Goal: Check status: Check status

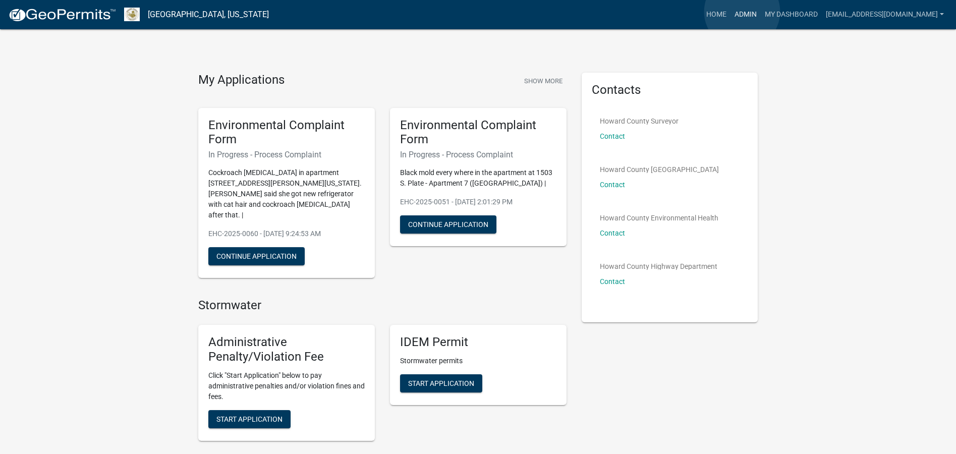
click at [742, 12] on link "Admin" at bounding box center [746, 14] width 30 height 19
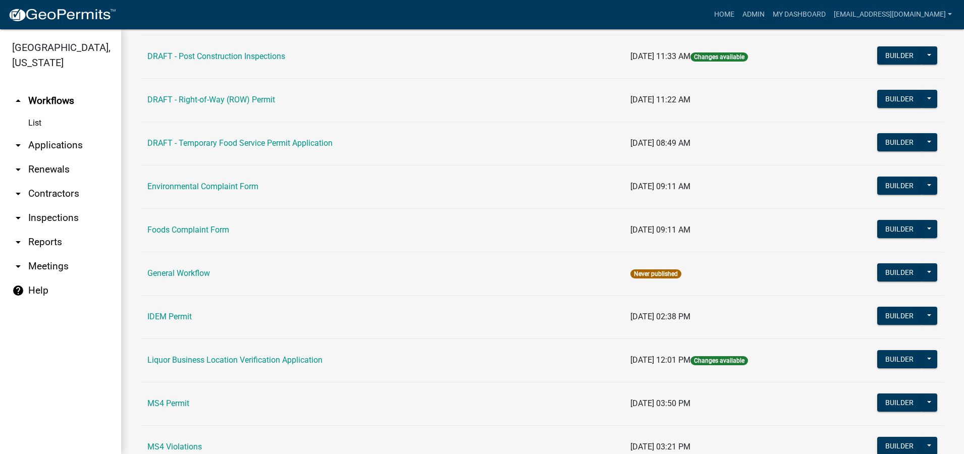
scroll to position [524, 0]
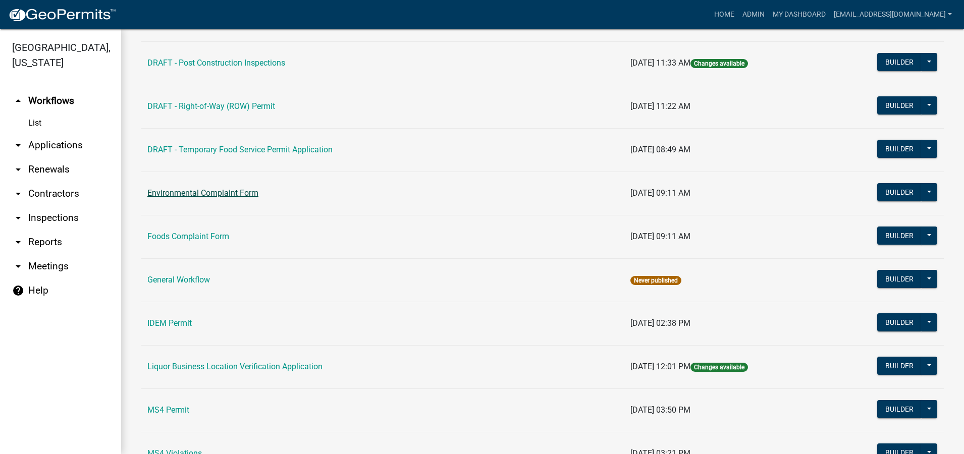
click at [216, 195] on link "Environmental Complaint Form" at bounding box center [202, 193] width 111 height 10
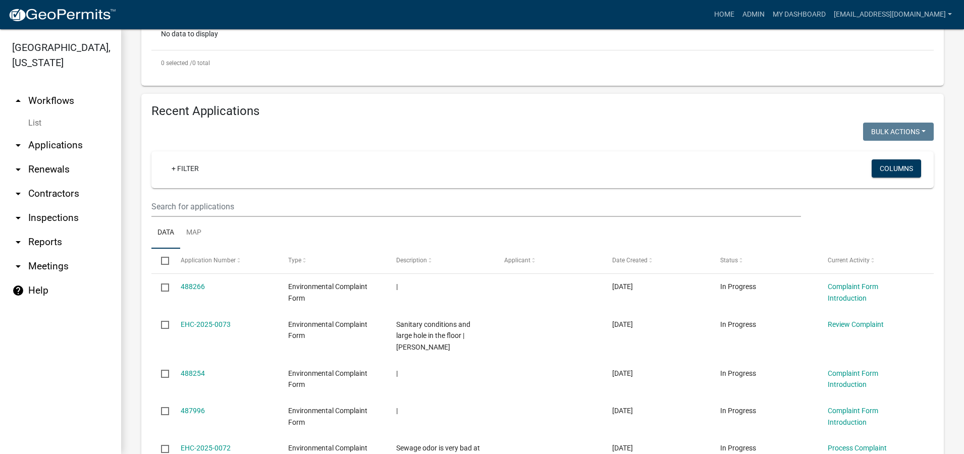
scroll to position [404, 0]
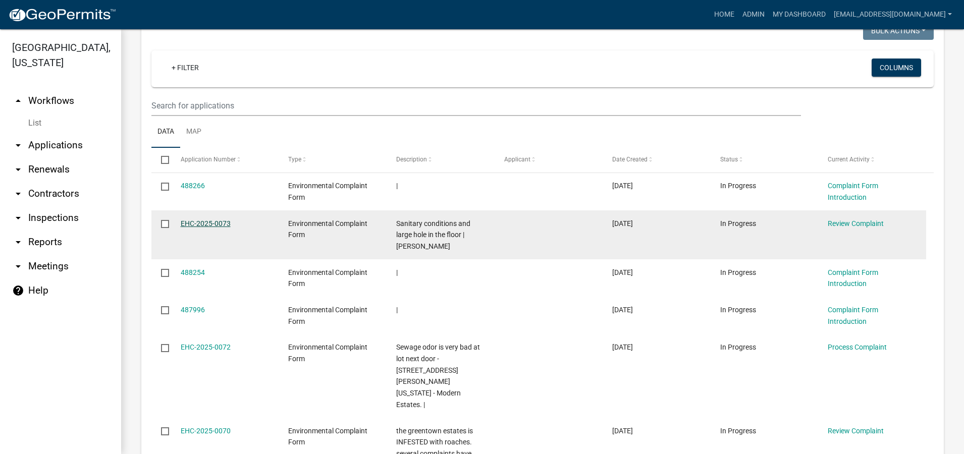
click at [207, 223] on link "EHC-2025-0073" at bounding box center [206, 223] width 50 height 8
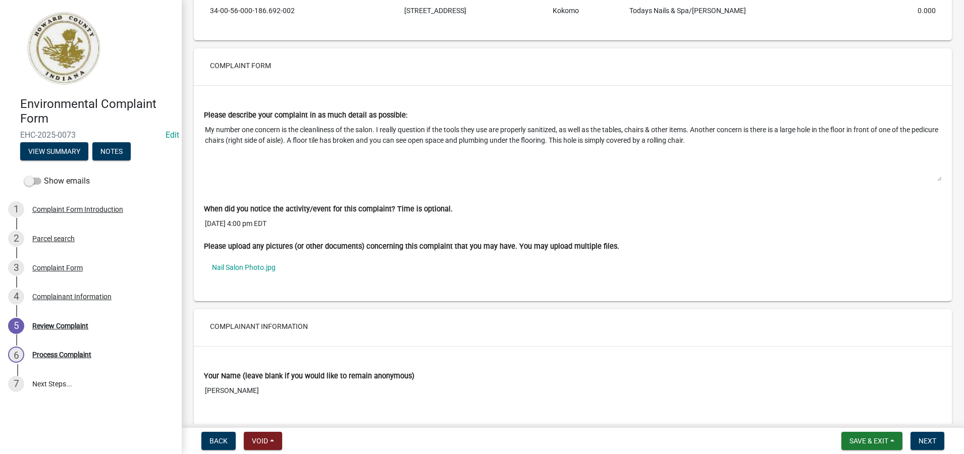
scroll to position [605, 0]
